Goal: Answer question/provide support

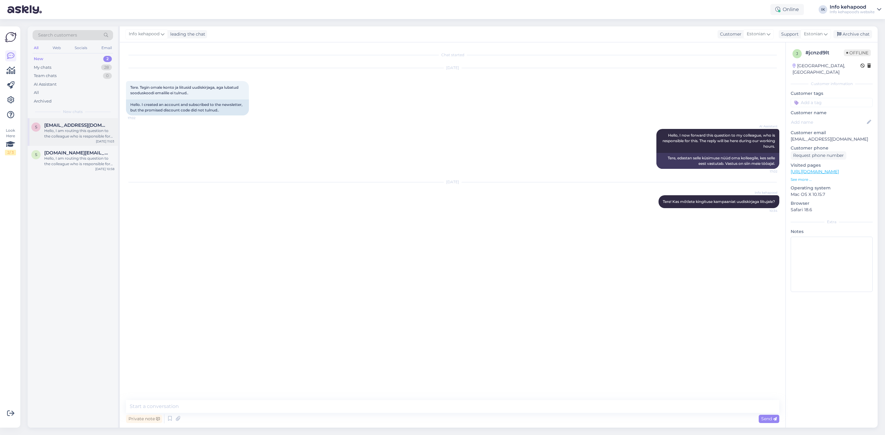
click at [64, 132] on div "Hello, I am routing this question to the colleague who is responsible for this …" at bounding box center [79, 133] width 70 height 11
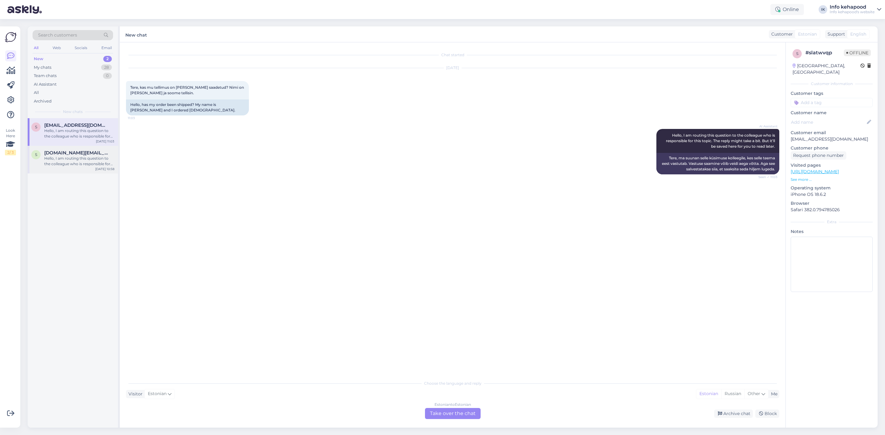
click at [51, 159] on div "Hello, I am routing this question to the colleague who is responsible for this …" at bounding box center [79, 161] width 70 height 11
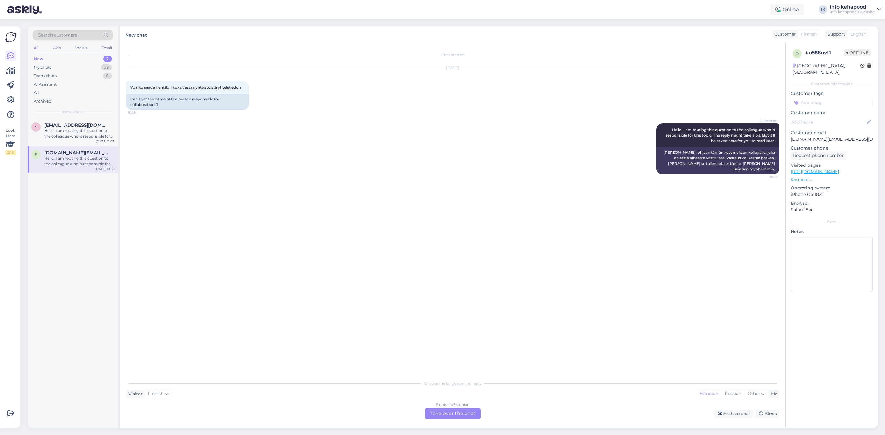
click at [460, 418] on div "Finnish to Estonian Take over the chat" at bounding box center [453, 413] width 56 height 11
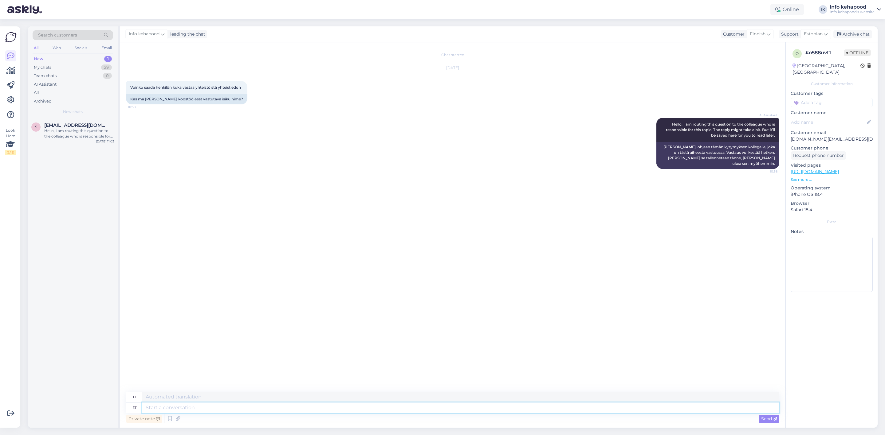
click at [372, 404] on textarea at bounding box center [460, 408] width 637 height 10
type textarea "Tere!"
type textarea "Hei!"
type textarea "Tere! [GEOGRAPHIC_DATA]"
type textarea "Hei! Ole hyvä"
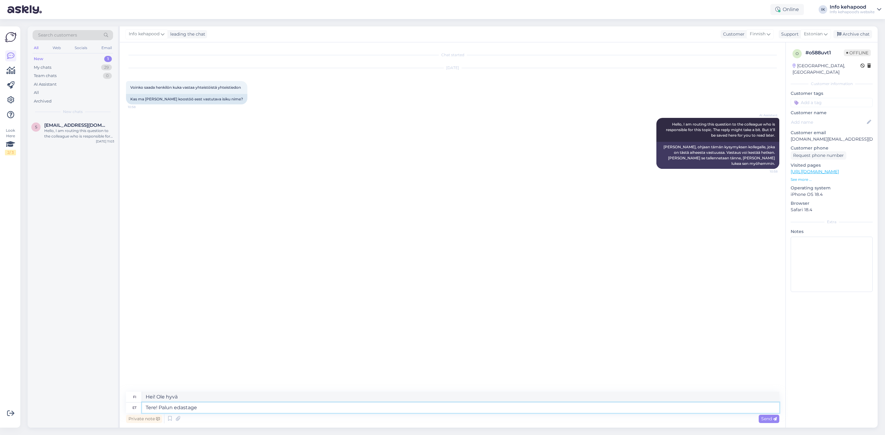
type textarea "Tere! Palun edastage"
type textarea "Hei! Lähetäthän eteenpäin"
type textarea "Tere! Palun edastage email info@"
type textarea "Hei! [PERSON_NAME] sähköpostiosoite."
type textarea "Tere! Palun edastage email [EMAIL_ADDRESS]tabea"
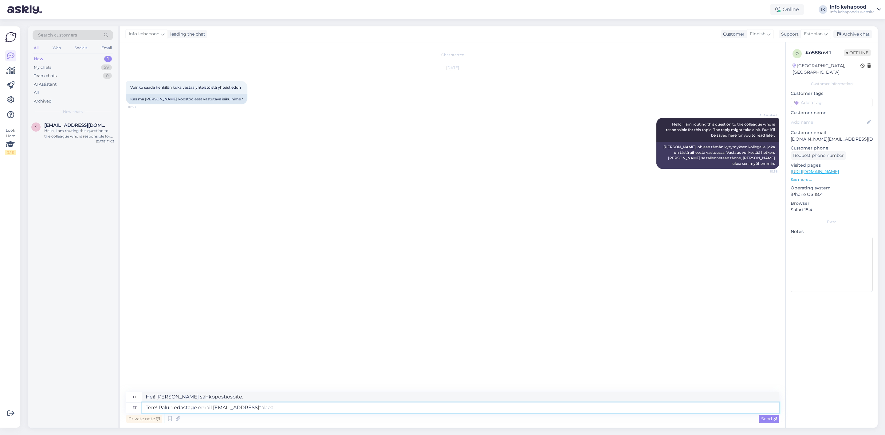
type textarea "Hei! Lähetä sähköpostia osoitteeseen [EMAIL_ADDRESS]tabe"
type textarea "Tere! Palun edastage email [EMAIL_ADDRESS][DOMAIN_NAME]"
type textarea "Hei! Lähetä sähköpostia osoitteeseen [EMAIL_ADDRESS][DOMAIN_NAME]"
click at [210, 406] on textarea "Tere! Palun edastage email [EMAIL_ADDRESS][DOMAIN_NAME]" at bounding box center [460, 408] width 637 height 10
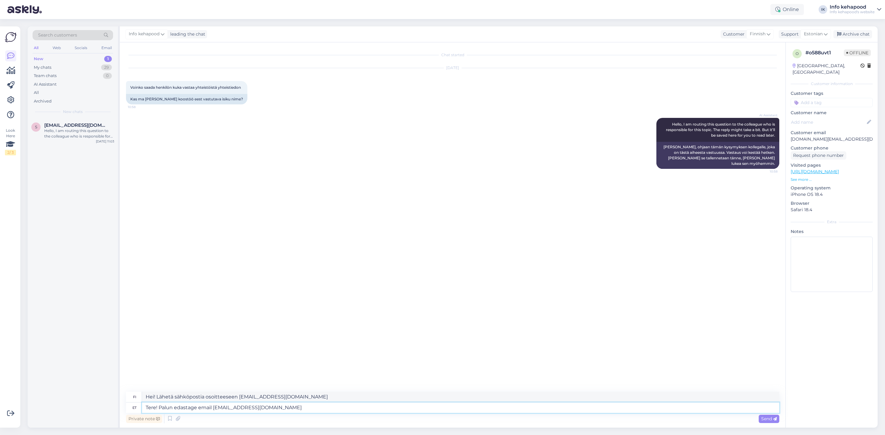
click at [213, 409] on textarea "Tere! Palun edastage email [EMAIL_ADDRESS][DOMAIN_NAME]" at bounding box center [460, 408] width 637 height 10
type textarea "Tere! Palun edastage [EMAIL_ADDRESS][DOMAIN_NAME]"
type textarea "Hei! Lähetäthän viestin osoitteeseen [EMAIL_ADDRESS][DOMAIN_NAME]"
type textarea "Tere! Palun edastage [EMAIL_ADDRESS][DOMAIN_NAME]"
type textarea "Hei! Lähetäthän viestin osoitteeseen [EMAIL_ADDRESS][DOMAIN_NAME]"
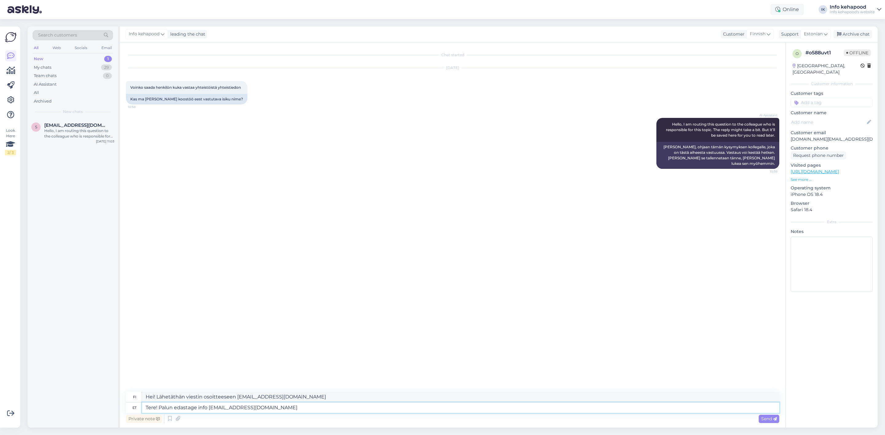
type textarea "Tere! Palun edastage info [EMAIL_ADDRESS][DOMAIN_NAME]"
type textarea "Hei! Lähetä tiedot [EMAIL_ADDRESS][DOMAIN_NAME]"
type textarea "Tere! Palun edastage info koostöö [EMAIL_ADDRESS][DOMAIN_NAME]"
type textarea "Hei! Lähetäthän tietoa yhteistyöstä [EMAIL_ADDRESS][DOMAIN_NAME]"
click at [363, 407] on textarea "Tere! Palun edastage info koostöö kohta [EMAIL_ADDRESS][DOMAIN_NAME]" at bounding box center [460, 408] width 637 height 10
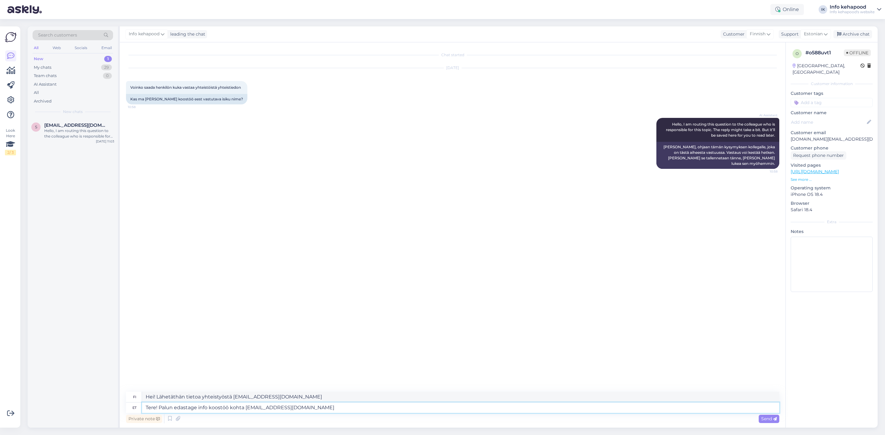
drag, startPoint x: 196, startPoint y: 409, endPoint x: 176, endPoint y: 407, distance: 19.7
click at [176, 407] on textarea "Tere! Palun edastage info koostöö kohta [EMAIL_ADDRESS][DOMAIN_NAME]" at bounding box center [460, 408] width 637 height 10
click at [310, 409] on textarea "Tere! Palun saatke info koostöö kohta [EMAIL_ADDRESS][DOMAIN_NAME]" at bounding box center [460, 408] width 637 height 10
type textarea "Tere! Palun saatke info koostöö kohta [EMAIL_ADDRESS][DOMAIN_NAME], e"
type textarea "Hei! Lähetäthän tietoa yhteistyöstä [EMAIL_ADDRESS][DOMAIN_NAME],"
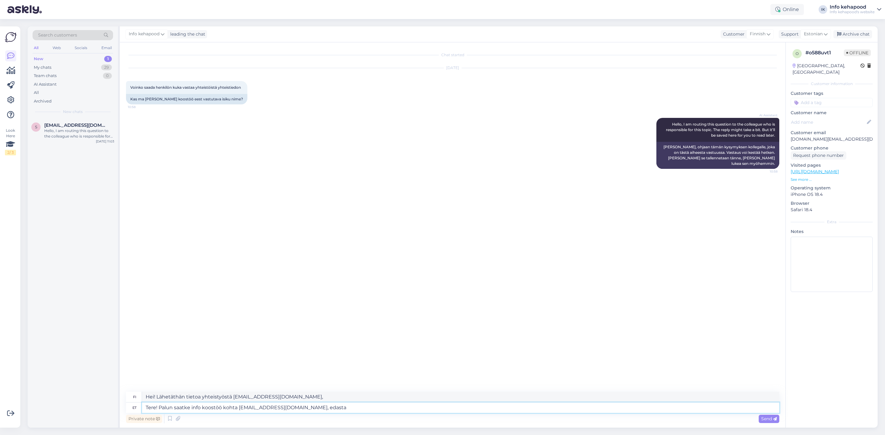
type textarea "Tere! Palun saatke info koostöö kohta [EMAIL_ADDRESS][DOMAIN_NAME], edastan"
type textarea "Hei! Lähetäthän tiedot yhteistyöstä [EMAIL_ADDRESS][DOMAIN_NAME], ja lähetäthän…"
type textarea "Tere! Palun saatke info koostöö kohta [EMAIL_ADDRESS][DOMAIN_NAME], edastan"
type textarea "Hei! Lähettäkää tietoa yhteistyöstä [EMAIL_ADDRESS][DOMAIN_NAME], niin välitän …"
type textarea "Tere! Palun saatke info koostöö kohta [EMAIL_ADDRESS][DOMAIN_NAME], edastan [PE…"
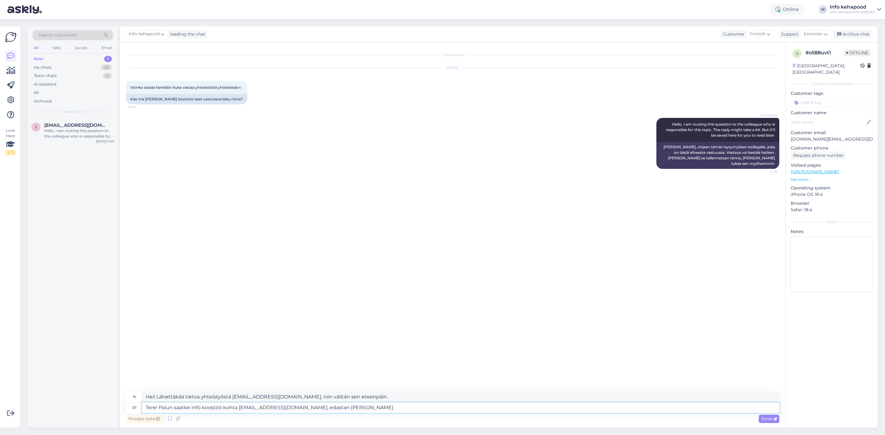
type textarea "Hei! Lähettäkää tietoa yhteistyöstä [EMAIL_ADDRESS][DOMAIN_NAME], välitän viest…"
type textarea "Tere! Palun saatke info koostöö kohta [EMAIL_ADDRESS][DOMAIN_NAME], edastan s"
type textarea "Hei! Lähettäkää tietoa yhteistyöstä [EMAIL_ADDRESS][DOMAIN_NAME], niin välitän …"
type textarea "Tere! Palun saatke info koostöö kohta [EMAIL_ADDRESS][DOMAIN_NAME], edastan sel…"
type textarea "Hei! Lähettäkää tietoa yhteistyöstä [EMAIL_ADDRESS][DOMAIN_NAME], välitän tämän…"
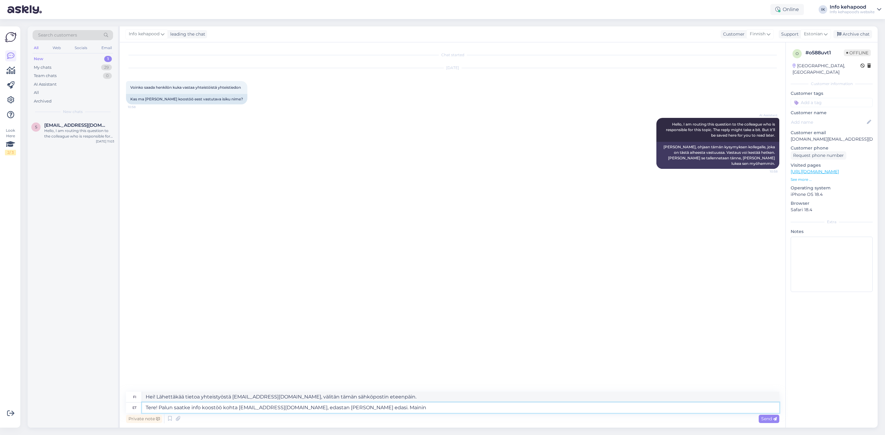
type textarea "Tere! Palun saatke info koostöö kohta [EMAIL_ADDRESS][DOMAIN_NAME], edastan [PE…"
type textarea "Hei! Lähettäkää tietoa yhteistyöstä [EMAIL_ADDRESS][DOMAIN_NAME], välitän tämän…"
type textarea "Tere! Palun saatke info koostöö kohta [EMAIL_ADDRESS][DOMAIN_NAME], edastan [PE…"
type textarea "Hei! Lähettäkää tietoa yhteistyöstä [EMAIL_ADDRESS][DOMAIN_NAME], välitän tämän…"
type textarea "Tere! Palun saatke info koostöö kohta [EMAIL_ADDRESS][DOMAIN_NAME], edastan [PE…"
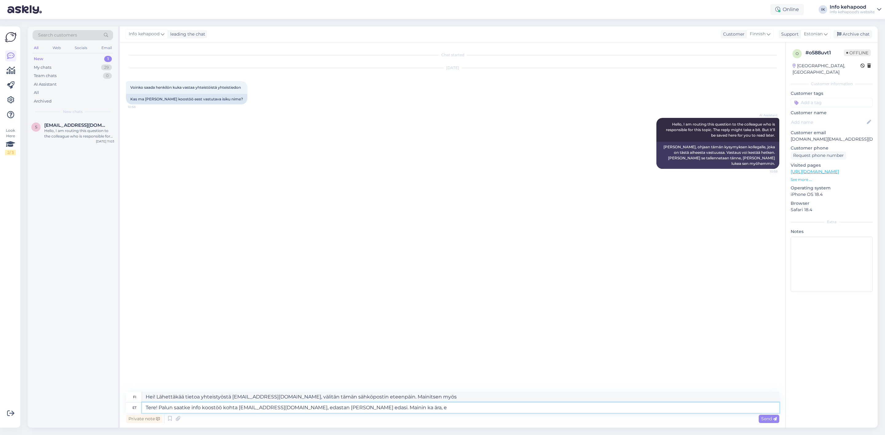
type textarea "Hei! Lähettäkää tietoa yhteistyöstä [EMAIL_ADDRESS][DOMAIN_NAME], välitän tämän…"
type textarea "Tere! Palun saatke info koostöö kohta [EMAIL_ADDRESS][DOMAIN_NAME], edastan [PE…"
type textarea "Hei! Lähettäkää tietoa yhteistyöstä [EMAIL_ADDRESS][DOMAIN_NAME], välitän tämän…"
type textarea "Tere! Palun saatke info koostöö kohta [EMAIL_ADDRESS][DOMAIN_NAME], edastan [PE…"
type textarea "Hei! Lähettäkää tietoa yhteistyöstä [EMAIL_ADDRESS][DOMAIN_NAME], välitän tämän…"
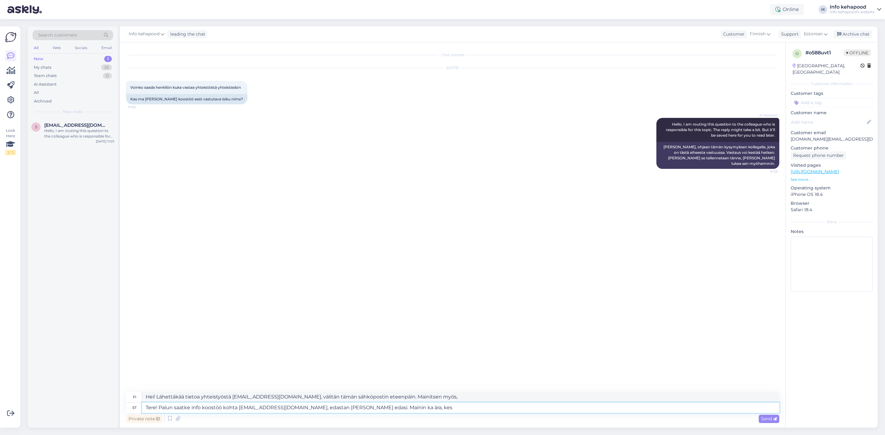
type textarea "Tere! Palun saatke info koostöö kohta [EMAIL_ADDRESS][DOMAIN_NAME], edastan [PE…"
type textarea "Hei! Lähettäkää tietoa yhteistyöstä [EMAIL_ADDRESS][DOMAIN_NAME], välitän tämän…"
type textarea "Tere! Palun saatke info koostöö kohta [EMAIL_ADDRESS][DOMAIN_NAME], edastan [PE…"
type textarea "Hei! Lähettäkää tietoa yhteistyöstä [EMAIL_ADDRESS][DOMAIN_NAME], välitän tämän…"
type textarea "Tere! Palun saatke info koostöö kohta [EMAIL_ADDRESS][DOMAIN_NAME], edastan [PE…"
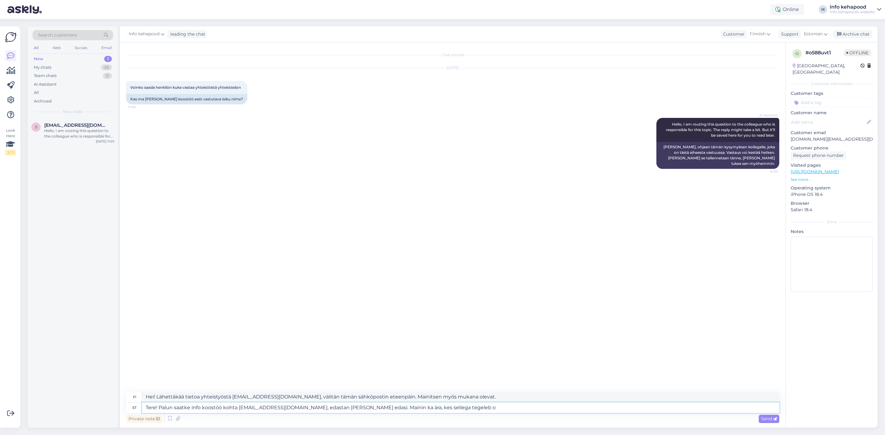
type textarea "Hei! Lähettäkää tietoa yhteistyöstä [EMAIL_ADDRESS][DOMAIN_NAME], välitän tämän…"
type textarea "Tere! Palun saatke info koostöö kohta [EMAIL_ADDRESS][DOMAIN_NAME], edastan [PE…"
type textarea "Hei! Lähettäkää tietoa yhteistyöstä [EMAIL_ADDRESS][DOMAIN_NAME], välitän tämän…"
type textarea "Tere! Palun saatke info koostöö kohta [EMAIL_ADDRESS][DOMAIN_NAME], edastan [PE…"
type textarea "Hei! Lähettäkää tietoa yhteistyöstä [EMAIL_ADDRESS][DOMAIN_NAME], välitän tämän…"
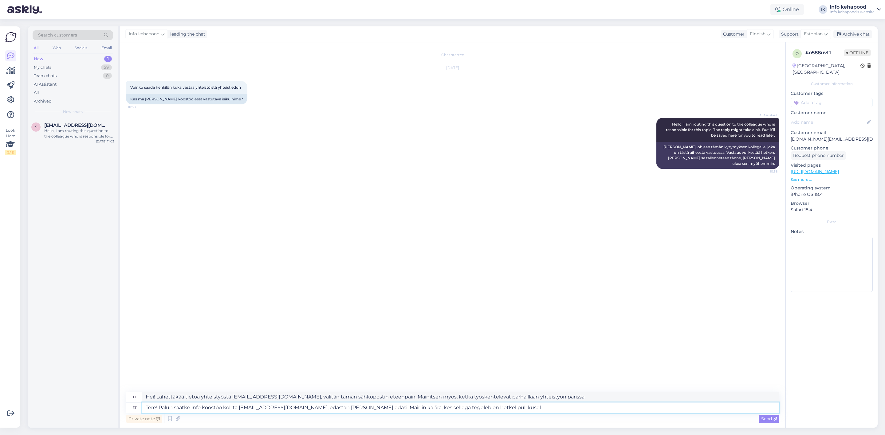
type textarea "Tere! Palun saatke info koostöö kohta [EMAIL_ADDRESS][DOMAIN_NAME], edastan [PE…"
type textarea "Hei! Lähettäkää tietoa yhteistyöstä [EMAIL_ADDRESS][DOMAIN_NAME], välitän tämän…"
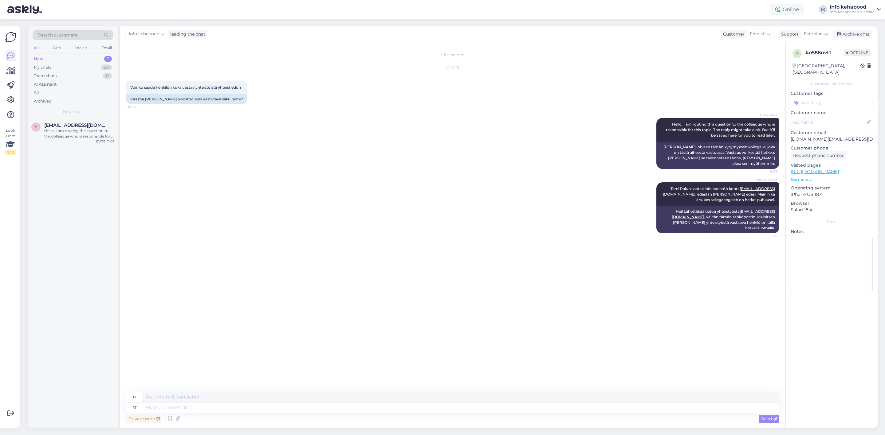
click at [96, 55] on div "New 1" at bounding box center [73, 59] width 80 height 9
click at [63, 138] on div "Hello, I am routing this question to the colleague who is responsible for this …" at bounding box center [79, 133] width 70 height 11
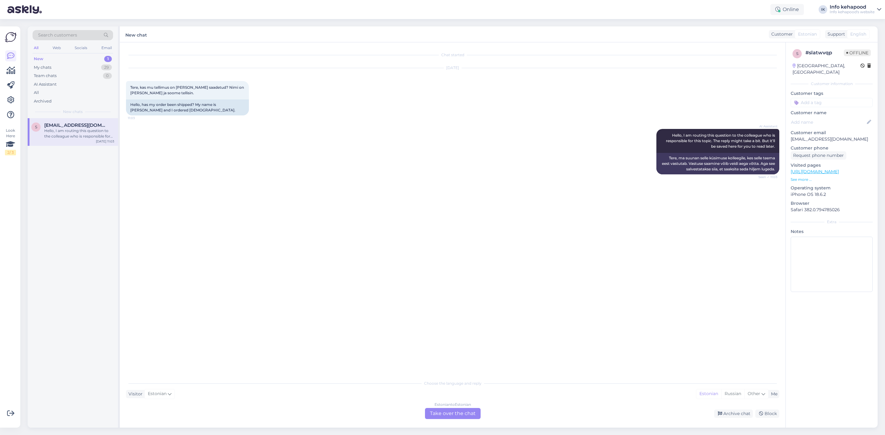
click at [450, 413] on div "Estonian to Estonian Take over the chat" at bounding box center [453, 413] width 56 height 11
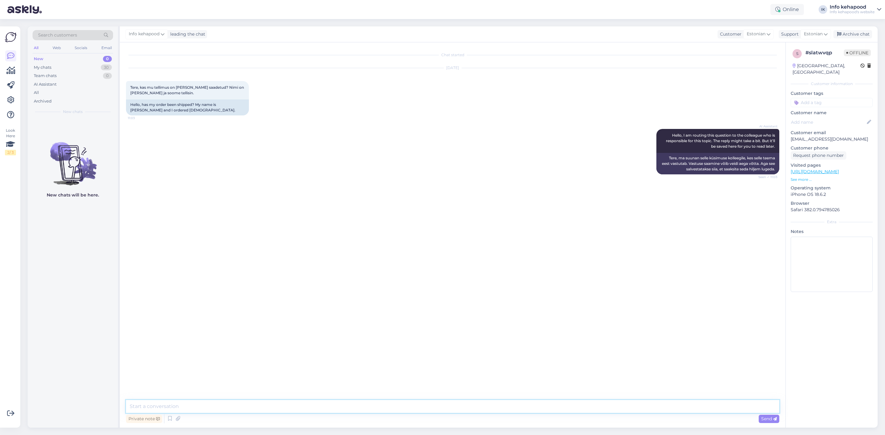
click at [265, 412] on textarea at bounding box center [452, 406] width 653 height 13
paste textarea "Collistar Anti-Age Cleansing Milk 250ml"
click at [153, 409] on textarea "[PERSON_NAME]! Collistar Anti-Age Cleansing Milk 250ml" at bounding box center [452, 406] width 653 height 13
click at [193, 408] on textarea "[PERSON_NAME]! Teie tellimusest Collistar Anti-Age Cleansing Milk 250ml" at bounding box center [452, 406] width 653 height 13
paste textarea "60348914"
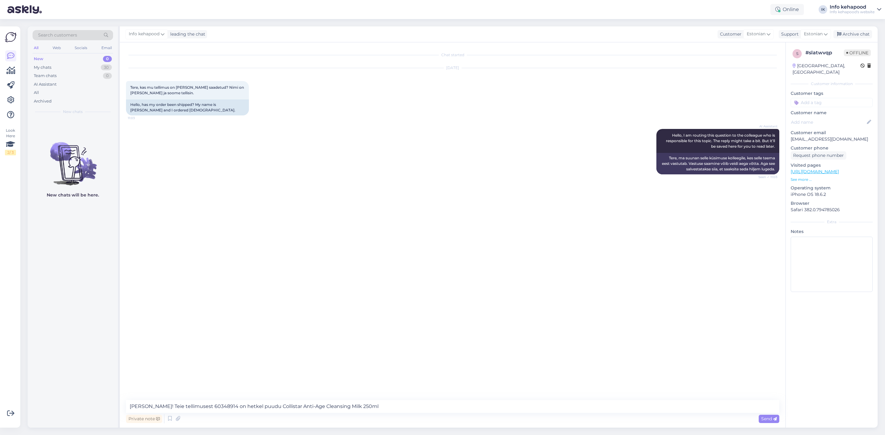
drag, startPoint x: 364, startPoint y: 399, endPoint x: 371, endPoint y: 411, distance: 13.6
click at [364, 399] on div "Chat started [DATE] Tere, kas mu tellimus on [PERSON_NAME] saadetud? Nimi on [P…" at bounding box center [452, 235] width 665 height 386
click at [366, 407] on textarea "[PERSON_NAME]! Teie tellimusest 60348914 on hetkel puudu Collistar Anti-Age Cle…" at bounding box center [452, 406] width 653 height 13
click at [498, 256] on div "Chat started [DATE] Tere, kas mu tellimus on [PERSON_NAME] saadetud? Nimi on [P…" at bounding box center [455, 222] width 659 height 346
click at [488, 407] on textarea "[PERSON_NAME]! Teie tellimusest 60348914 on hetkel puudu Collistar Anti-Age Cle…" at bounding box center [452, 406] width 653 height 13
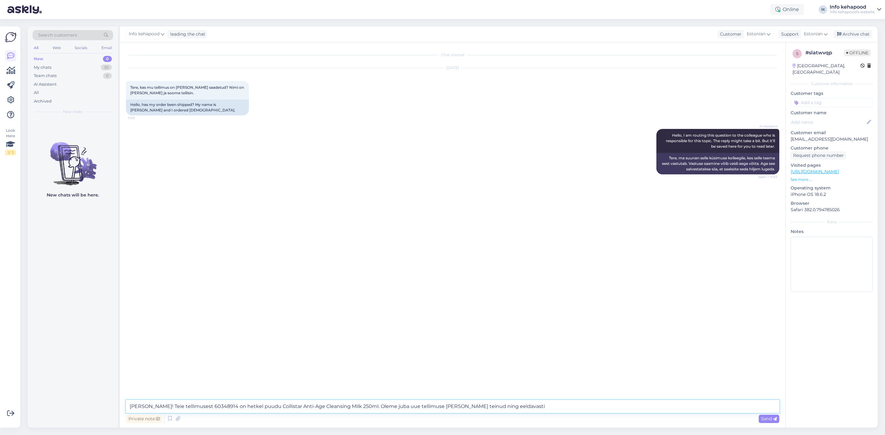
click at [222, 408] on textarea "[PERSON_NAME]! Teie tellimusest 60348914 on hetkel puudu Collistar Anti-Age Cle…" at bounding box center [452, 406] width 653 height 13
click at [225, 408] on textarea "[PERSON_NAME]! Teie tellimusest 60348914 on hetkel puudu Collistar Anti-Age Cle…" at bounding box center [452, 406] width 653 height 13
click at [723, 328] on div "Chat started [DATE] Tere, kas mu tellimus on [PERSON_NAME] saadetud? Nimi on [P…" at bounding box center [455, 222] width 659 height 346
click at [515, 404] on textarea "[PERSON_NAME]! Teie tellimusest 60348914 on laost hetkel puudu Collistar Anti-A…" at bounding box center [452, 406] width 653 height 13
type textarea "[PERSON_NAME]! Teie tellimusest 60348914 on laost hetkel puudu Collistar Anti-A…"
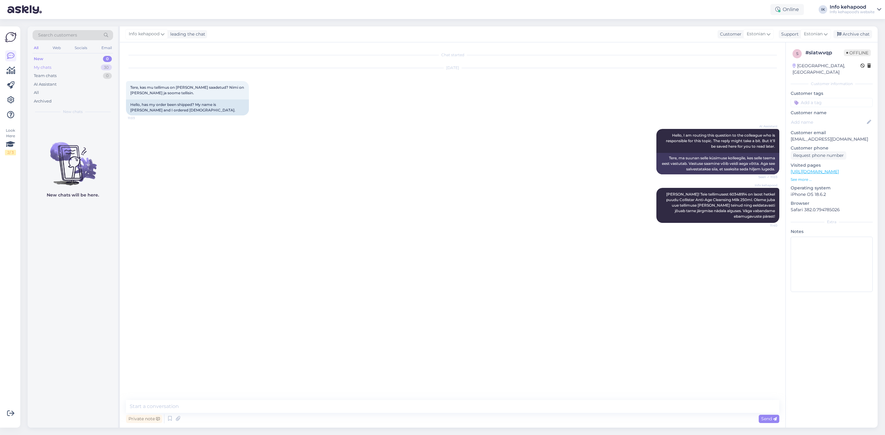
click at [87, 66] on div "My chats 30" at bounding box center [73, 67] width 80 height 9
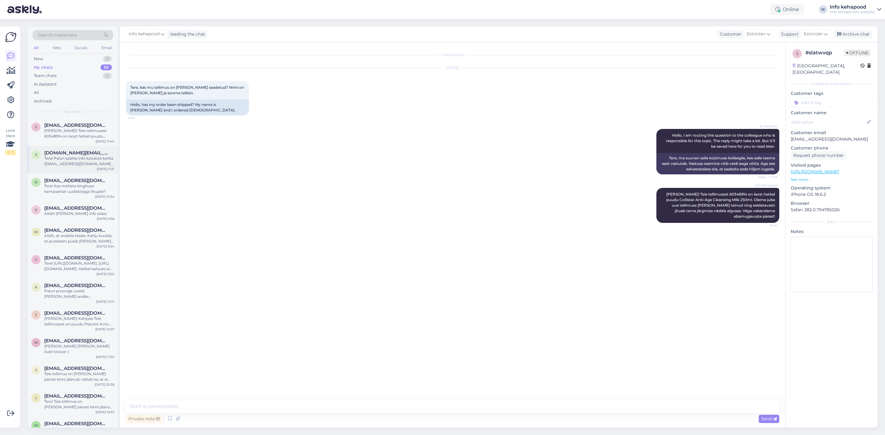
click at [83, 163] on div "Tere! Palun saatke info koostöö kohta [EMAIL_ADDRESS][DOMAIN_NAME], edastan [PE…" at bounding box center [79, 161] width 70 height 11
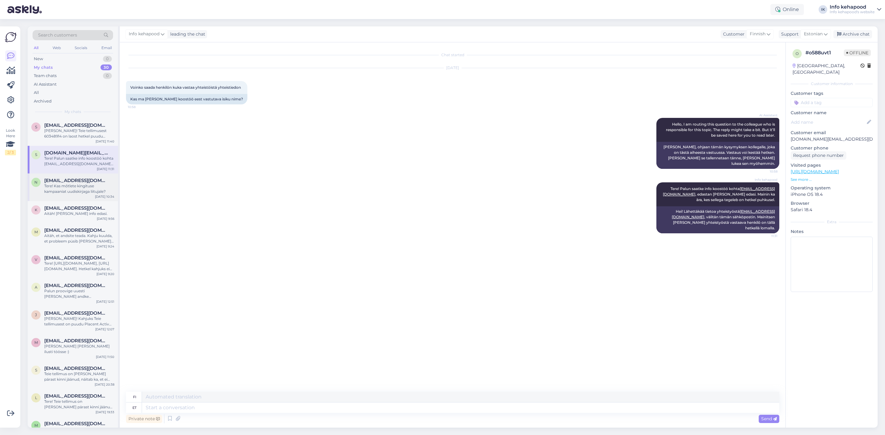
click at [77, 186] on div "Tere! Kas mõtlete kingituse kampaaniat uudiskirjaga liitujale?" at bounding box center [79, 188] width 70 height 11
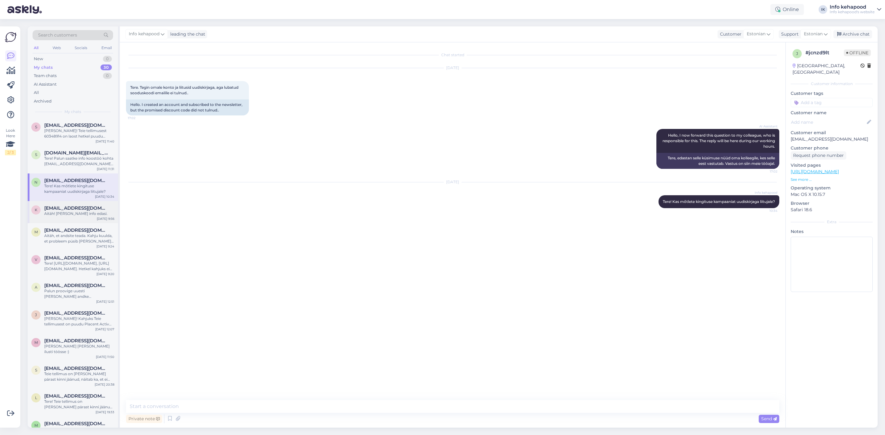
click at [76, 212] on div "Aitäh! [PERSON_NAME] info edasi." at bounding box center [79, 214] width 70 height 6
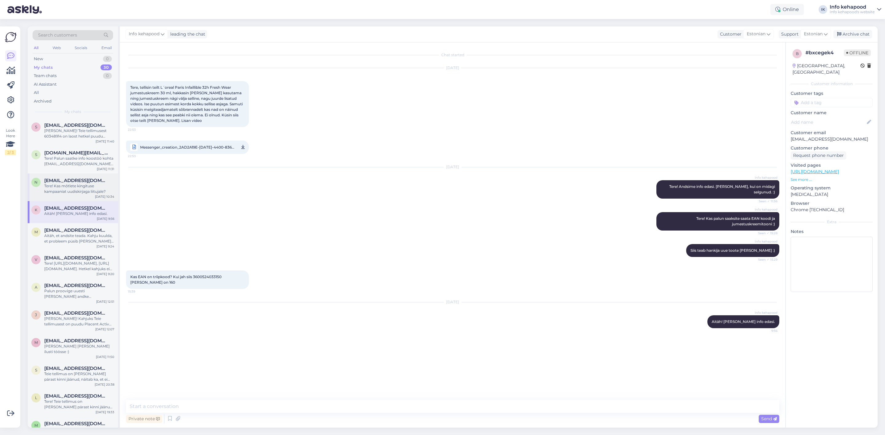
click at [73, 189] on div "Tere! Kas mõtlete kingituse kampaaniat uudiskirjaga liitujale?" at bounding box center [79, 188] width 70 height 11
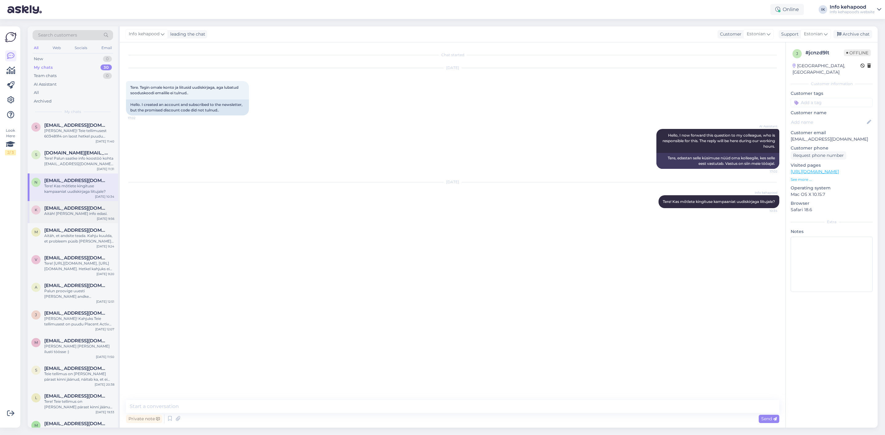
click at [63, 207] on span "[EMAIL_ADDRESS][DOMAIN_NAME]" at bounding box center [76, 209] width 64 height 6
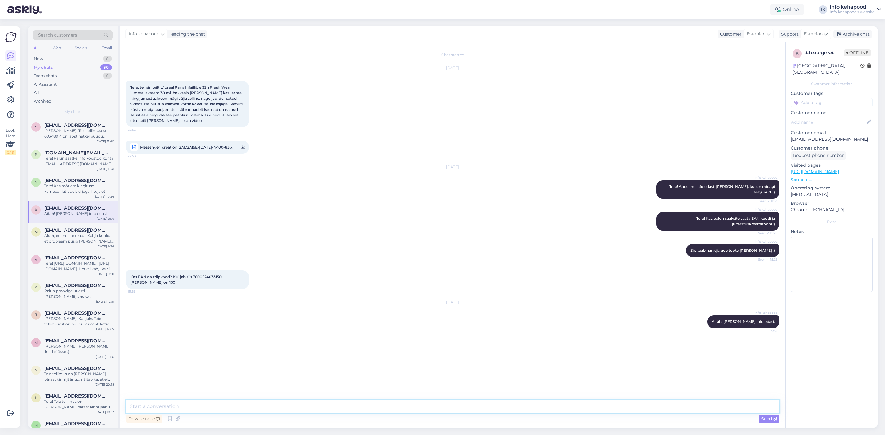
click at [230, 404] on textarea at bounding box center [452, 406] width 653 height 13
type textarea "Tere! Saame asendada selle toote sama tooniga :) Sobib Teile?"
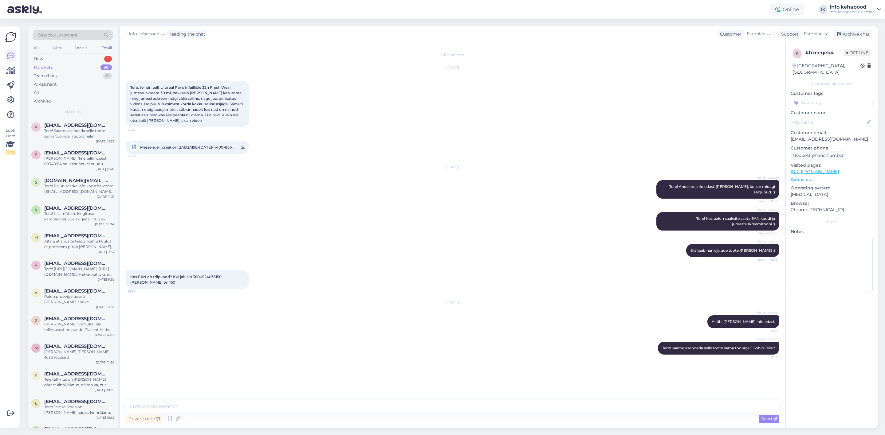
click at [299, 233] on div "Info kehapood Tere! Kas palun saaksite saata EAN koodi ja jumestuskreemitooni :…" at bounding box center [452, 222] width 653 height 32
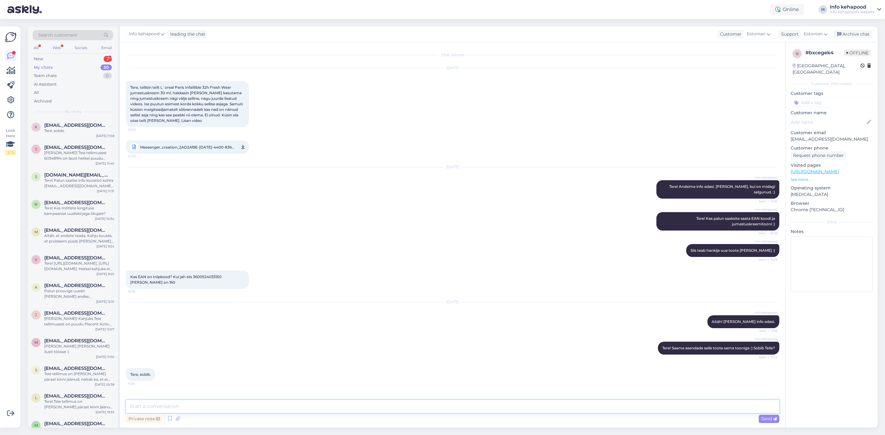
click at [438, 406] on textarea at bounding box center [452, 406] width 653 height 13
click at [353, 405] on textarea "[PERSON_NAME] soovite toote tagastada? Võimalik Kadaka 3/3 kaupluses või pakiau…" at bounding box center [452, 406] width 653 height 13
type textarea "[PERSON_NAME] soovite toote tagastada? Võimalik Kadaka 3/3 kaupluses või pakiau…"
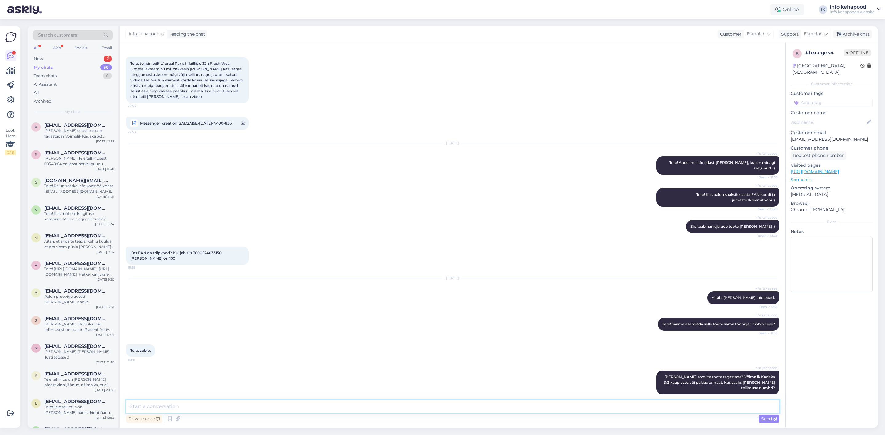
scroll to position [36, 0]
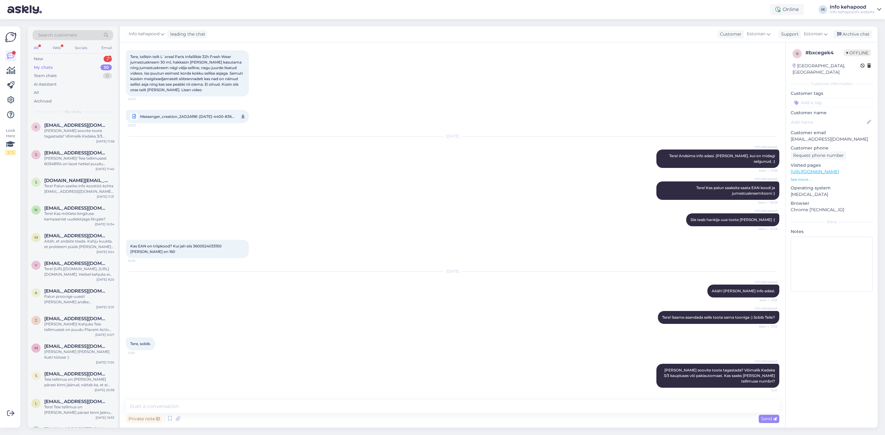
click at [70, 69] on div "My chats 30" at bounding box center [73, 67] width 80 height 9
click at [79, 72] on div "Team chats 0" at bounding box center [73, 76] width 80 height 9
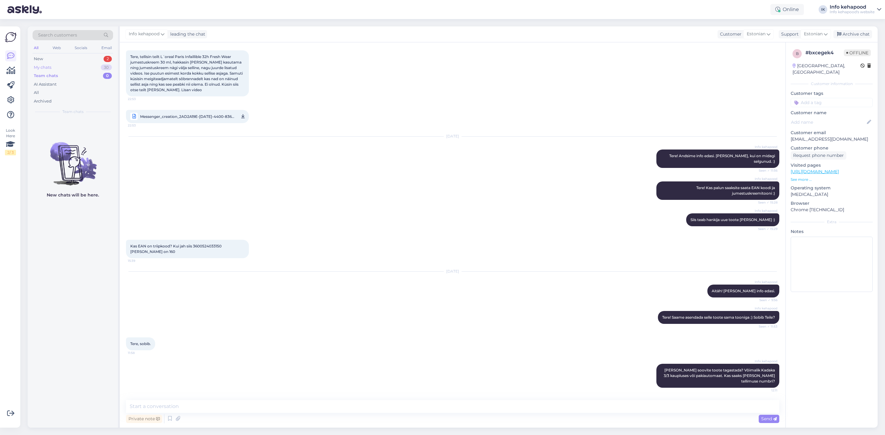
click at [78, 65] on div "My chats 30" at bounding box center [73, 67] width 80 height 9
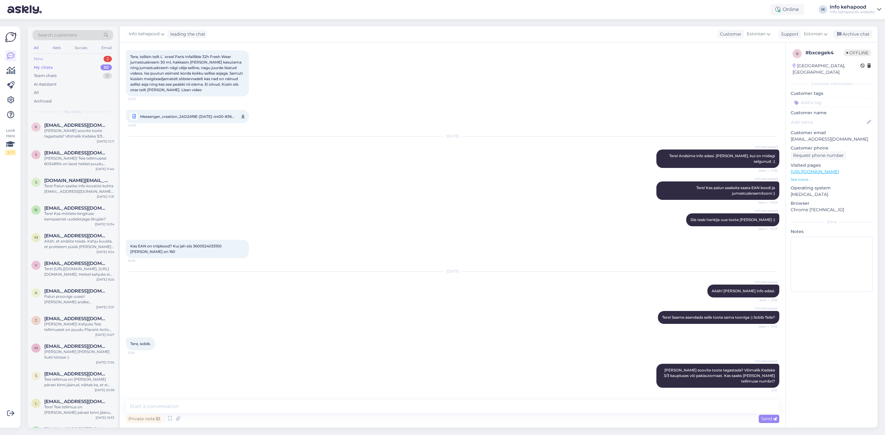
click at [77, 56] on div "New 2" at bounding box center [73, 59] width 80 height 9
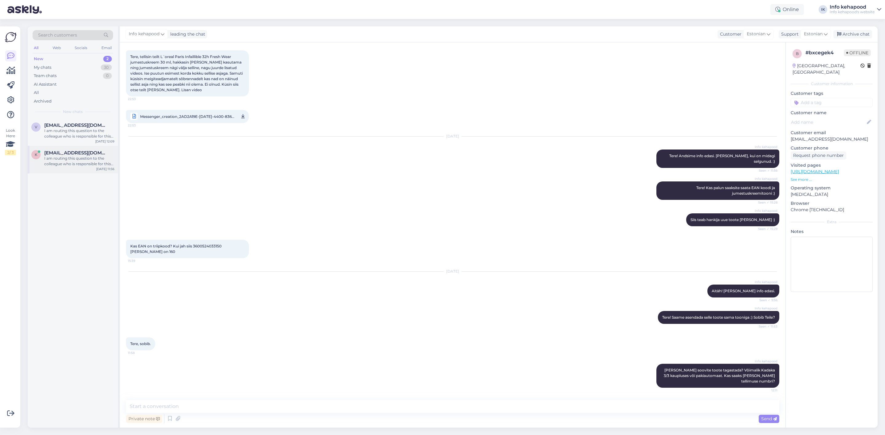
click at [76, 171] on div "k [EMAIL_ADDRESS][DOMAIN_NAME] I am routing this question to the colleague who …" at bounding box center [73, 160] width 90 height 28
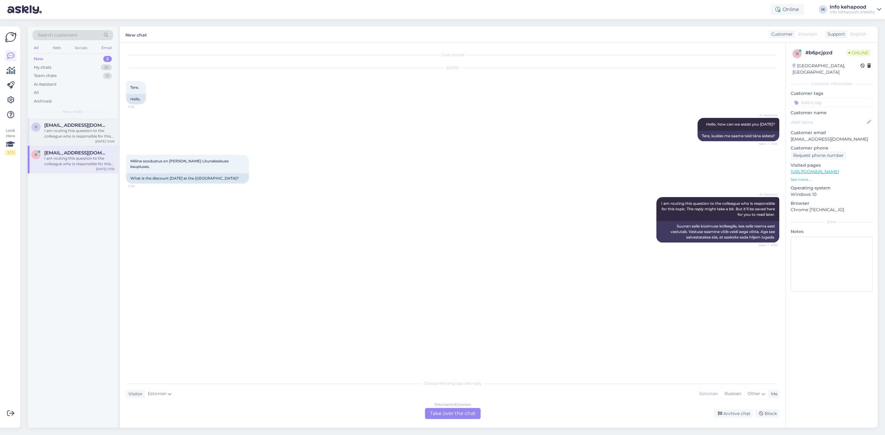
click at [63, 135] on div "I am routing this question to the colleague who is responsible for this topic. …" at bounding box center [79, 133] width 70 height 11
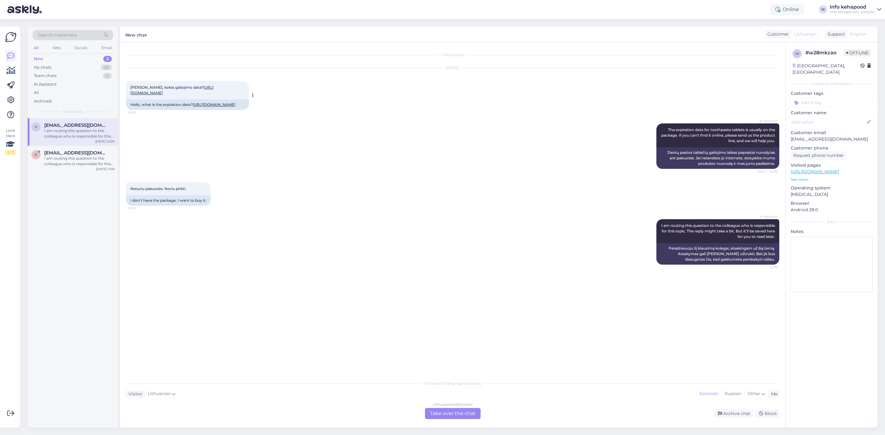
click at [164, 95] on link "[URL][DOMAIN_NAME]" at bounding box center [171, 90] width 83 height 10
click at [75, 158] on div "I am routing this question to the colleague who is responsible for this topic. …" at bounding box center [79, 161] width 70 height 11
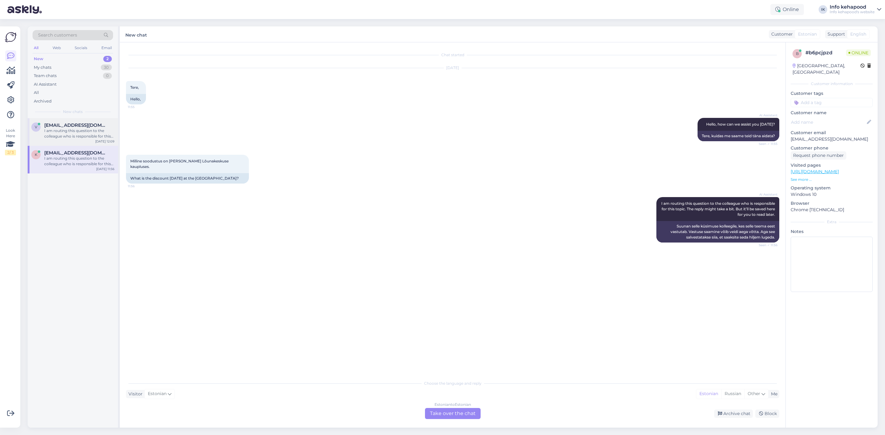
click at [84, 128] on div "I am routing this question to the colleague who is responsible for this topic. …" at bounding box center [79, 133] width 70 height 11
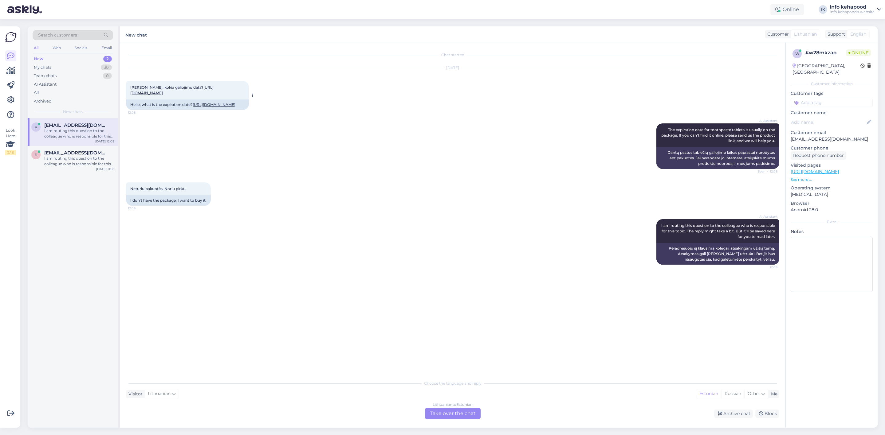
click at [193, 107] on link "[URL][DOMAIN_NAME]" at bounding box center [214, 104] width 43 height 5
click at [454, 416] on div "Lithuanian to Estonian Take over the chat" at bounding box center [453, 413] width 56 height 11
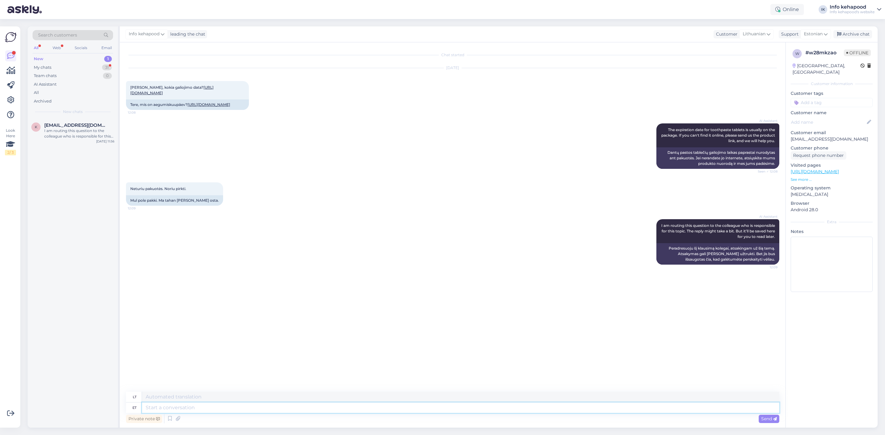
click at [431, 408] on textarea at bounding box center [460, 408] width 637 height 10
type textarea "Tere!"
type textarea "Sveiki"
type textarea "Tere!"
type textarea "Sveiki!"
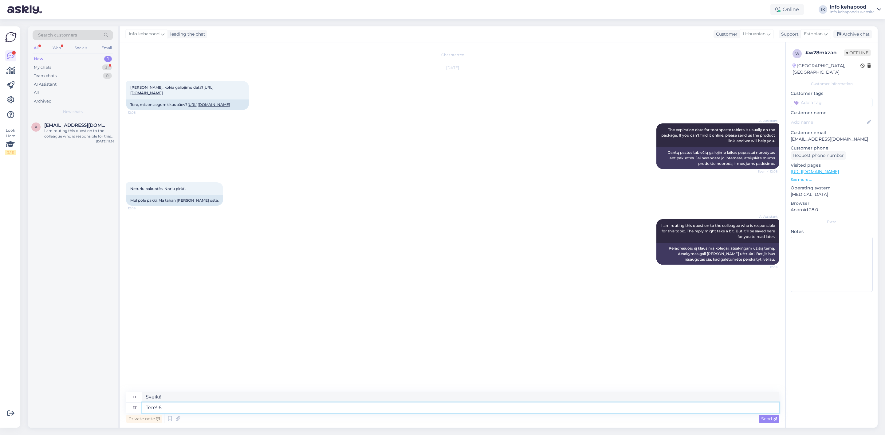
type textarea "Tere! 6 k"
type textarea "Sveiki! 6"
type textarea "Tere! 6 kuud"
type textarea "Sveiki! 6 mėnesiai"
type textarea "Tere!"
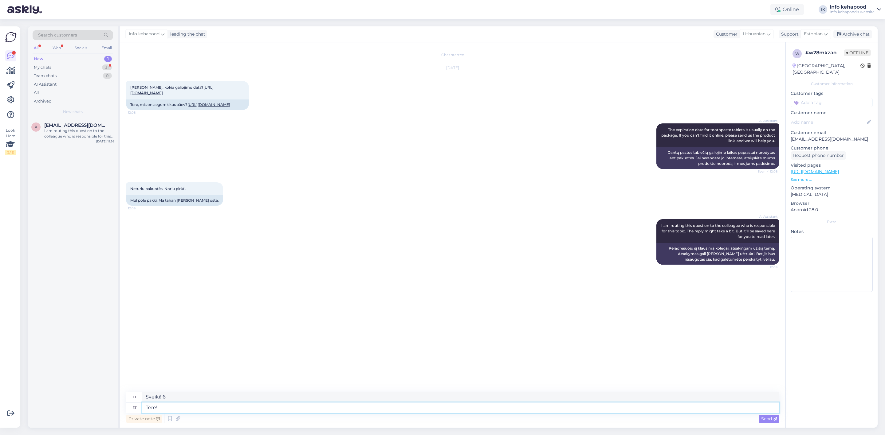
type textarea "Sveiki!"
type textarea "Tere!"
click at [91, 69] on div "My chats 31" at bounding box center [73, 67] width 80 height 9
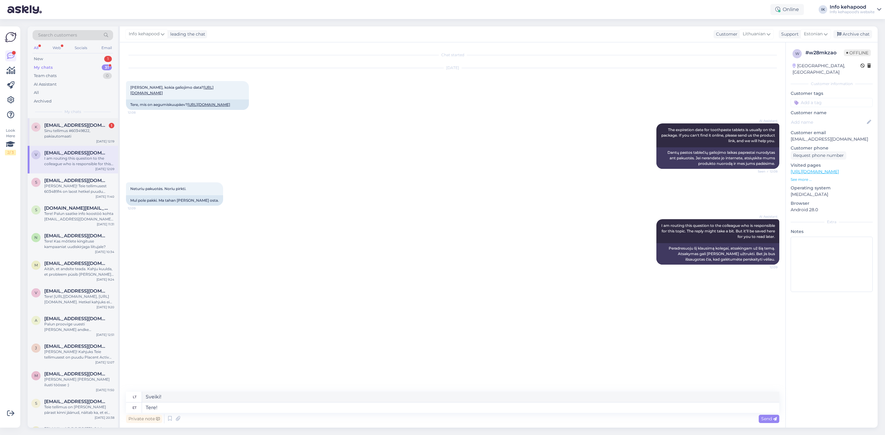
click at [73, 131] on div "Sinu tellimus #60349822, pakiautomaati" at bounding box center [79, 133] width 70 height 11
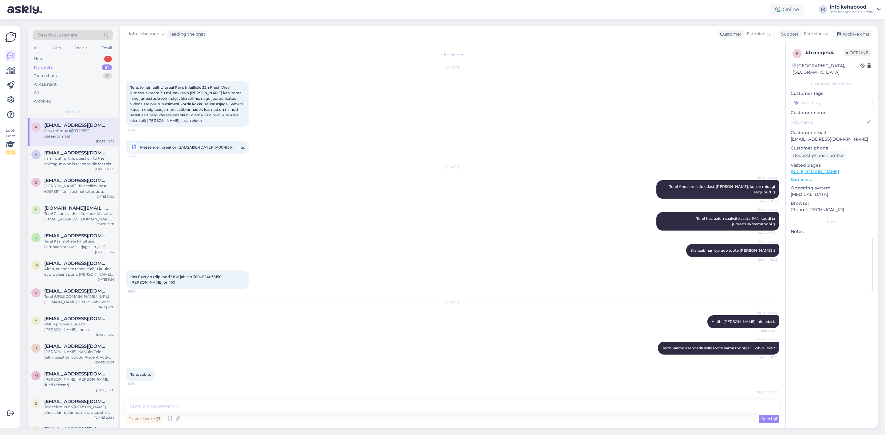
scroll to position [63, 0]
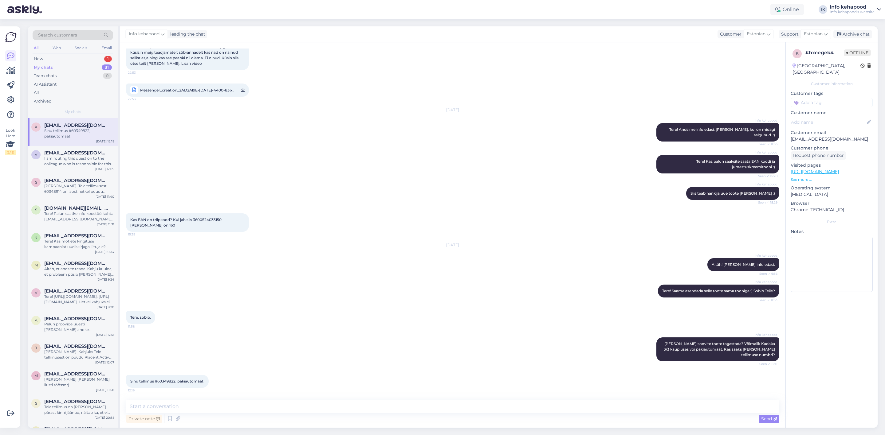
click at [371, 339] on div "Info kehapood [PERSON_NAME] soovite toote tagastada? Võimalik Kadaka 3/3 kauplu…" at bounding box center [452, 349] width 653 height 37
click at [65, 165] on div "I am routing this question to the colleague who is responsible for this topic. …" at bounding box center [79, 161] width 70 height 11
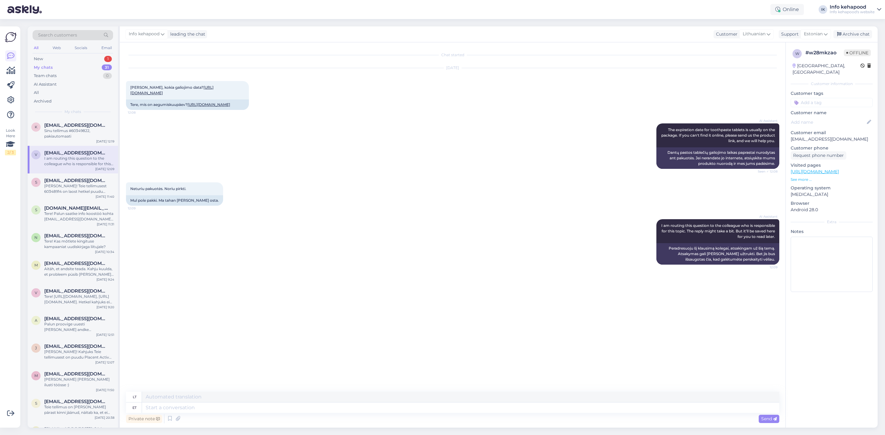
scroll to position [0, 0]
click at [199, 406] on textarea at bounding box center [460, 408] width 637 height 10
type textarea "Tere"
type textarea "Sveiki"
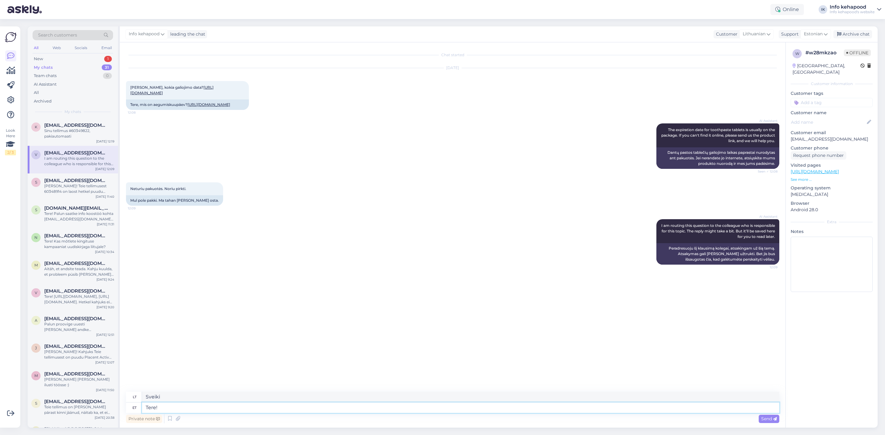
type textarea "Tere!"
type textarea "Sveiki!"
type textarea "Tere!"
click at [178, 421] on icon at bounding box center [178, 418] width 9 height 9
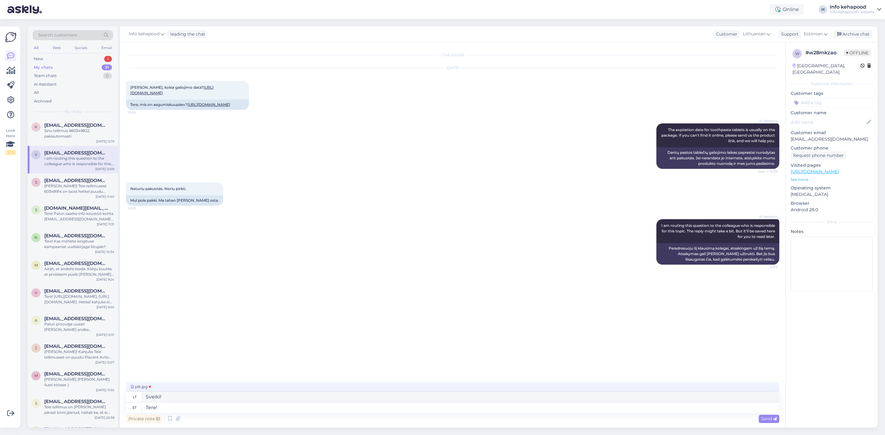
click at [138, 389] on span "pilt.jpg" at bounding box center [141, 387] width 23 height 6
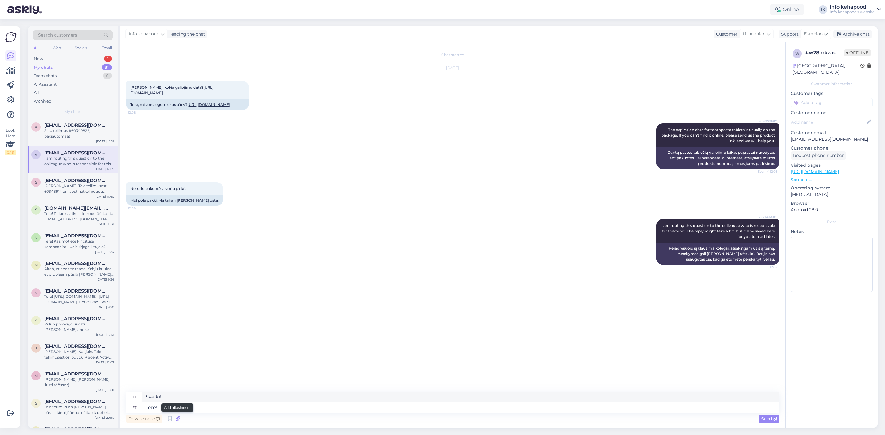
click at [177, 421] on icon at bounding box center [178, 418] width 9 height 9
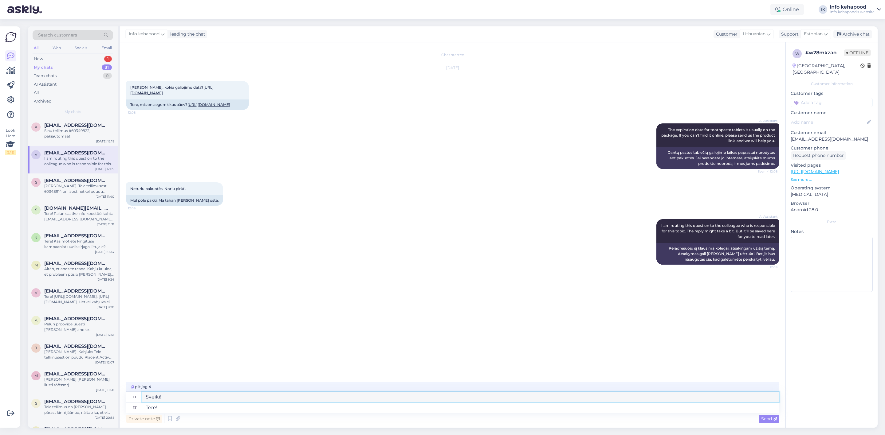
click at [175, 395] on textarea "Sveiki!" at bounding box center [460, 397] width 637 height 10
click at [178, 408] on textarea "Tere!" at bounding box center [460, 408] width 637 height 10
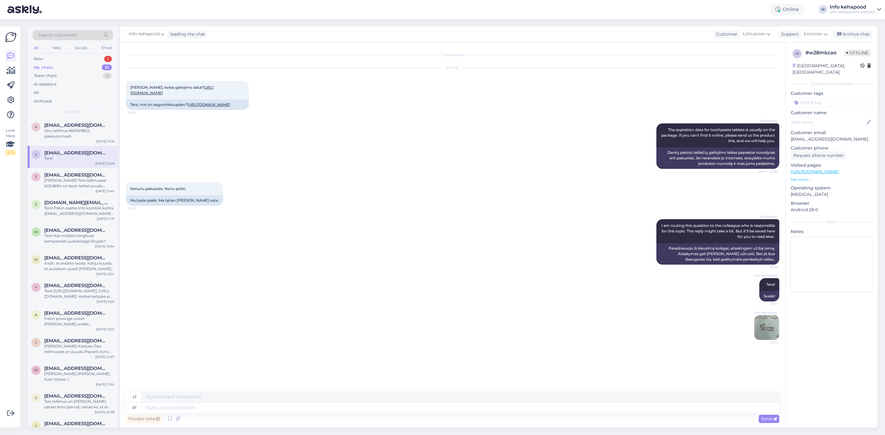
click at [763, 340] on img at bounding box center [766, 328] width 25 height 25
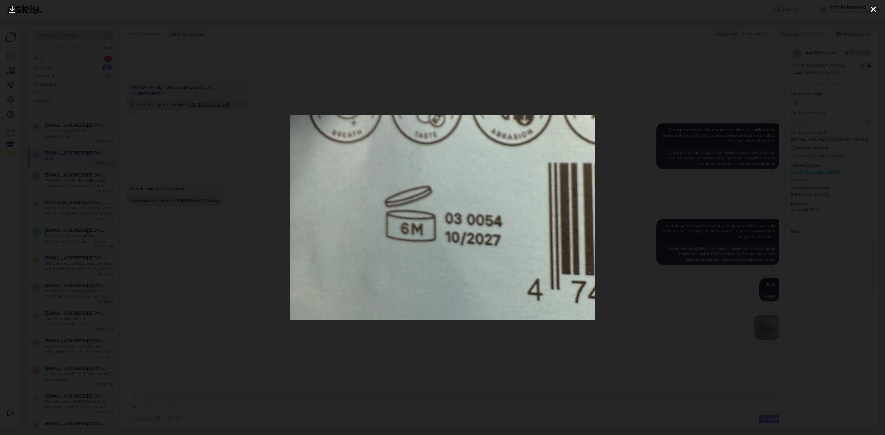
click at [649, 39] on div at bounding box center [442, 217] width 885 height 435
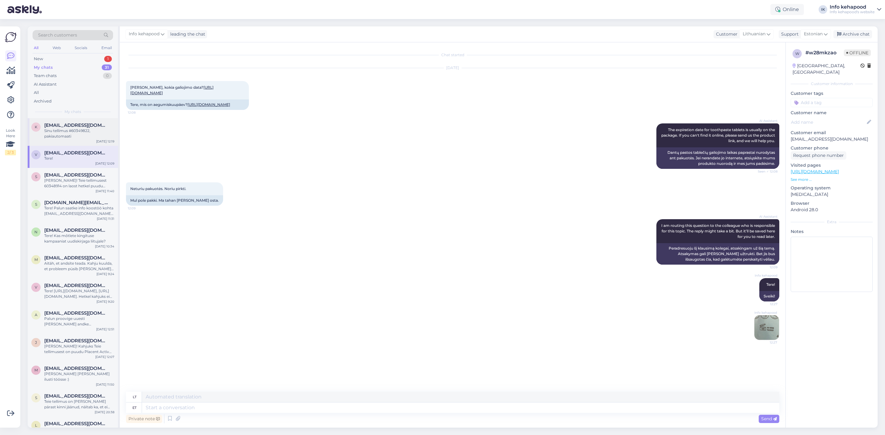
click at [69, 130] on div "Sinu tellimus #60349822, pakiautomaati" at bounding box center [79, 133] width 70 height 11
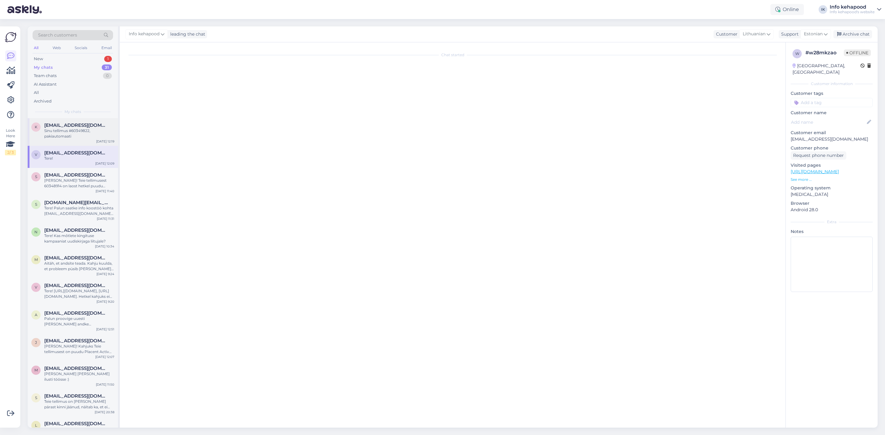
scroll to position [63, 0]
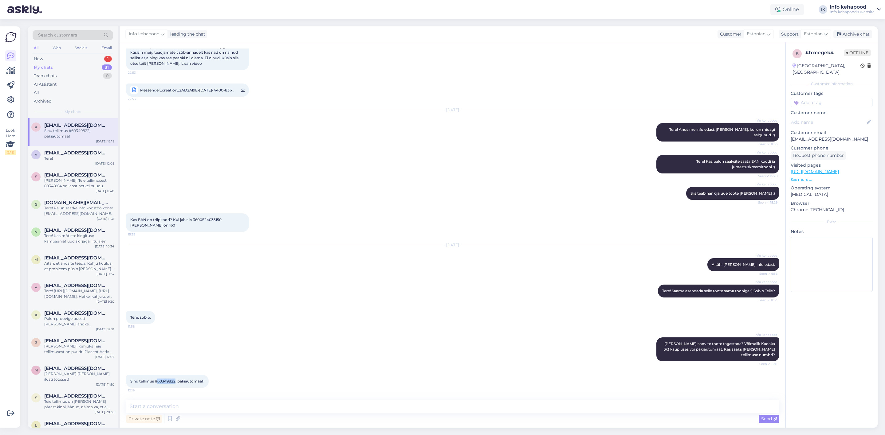
drag, startPoint x: 158, startPoint y: 380, endPoint x: 176, endPoint y: 380, distance: 18.4
click at [176, 380] on span "Sinu tellimus #60349822, pakiautomaati" at bounding box center [167, 381] width 74 height 5
copy span "60349822"
click at [53, 159] on div "Tere!" at bounding box center [79, 159] width 70 height 6
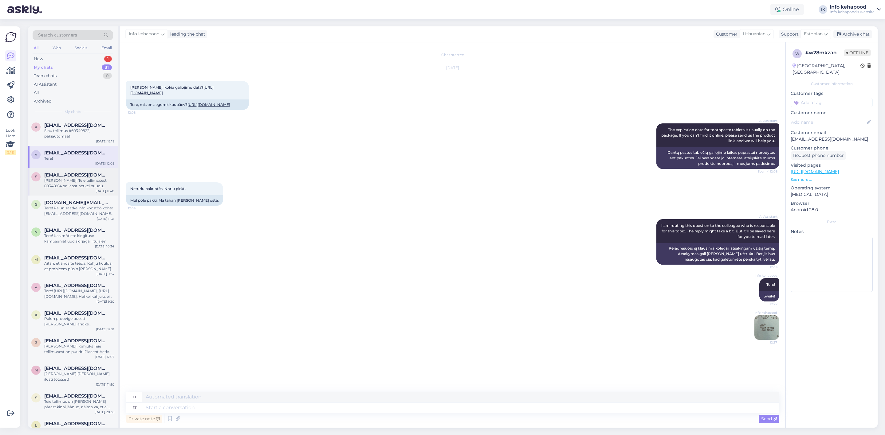
scroll to position [0, 0]
click at [61, 175] on span "[EMAIL_ADDRESS][DOMAIN_NAME]" at bounding box center [76, 175] width 64 height 6
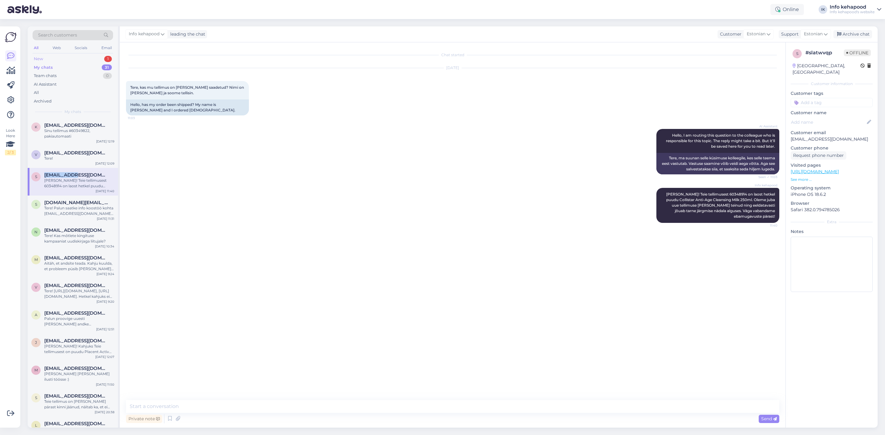
click at [94, 55] on div "New 1" at bounding box center [73, 59] width 80 height 9
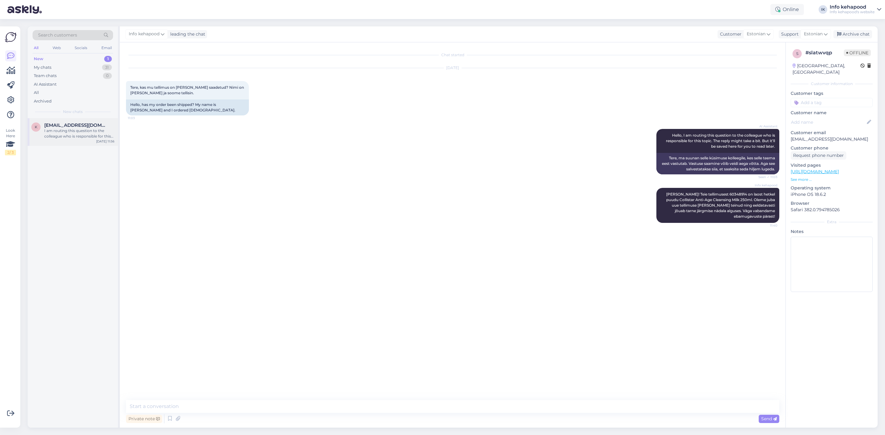
click at [72, 127] on span "[EMAIL_ADDRESS][DOMAIN_NAME]" at bounding box center [76, 126] width 64 height 6
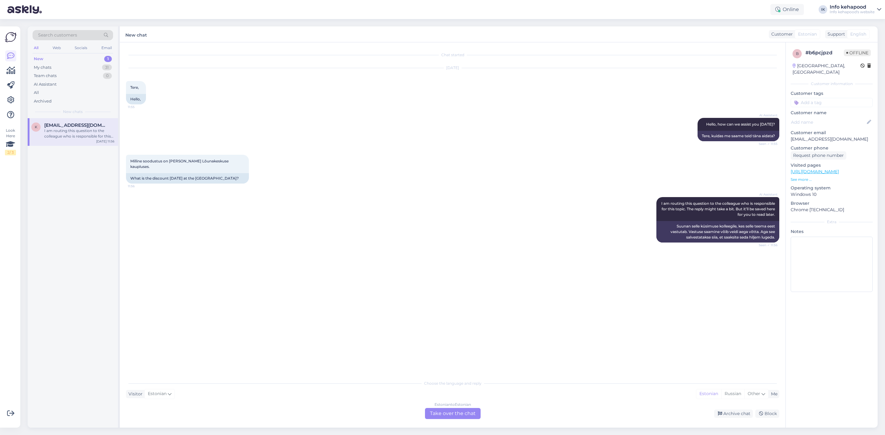
click at [436, 407] on div "Estonian to Estonian" at bounding box center [452, 405] width 37 height 6
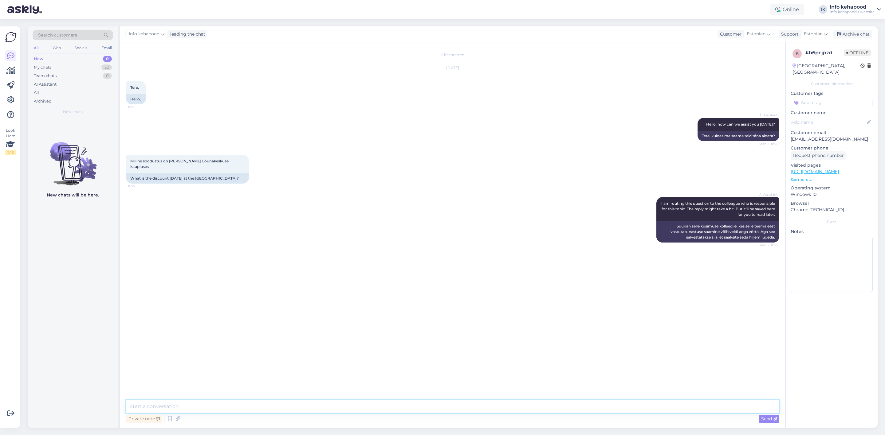
click at [391, 404] on textarea at bounding box center [452, 406] width 653 height 13
paste textarea "-15% alates 69 eurosest ostust :D 12:23 -20% on nüüd 26.08-28.08 12:23 alates 6…"
click at [229, 380] on textarea "Tere! -15% alates 69 eurosest ostust :D 12:23 -20% on nüüd 26.08-28.08 12:23 al…" at bounding box center [452, 391] width 653 height 43
click at [226, 378] on textarea "Tere! -15% alates 69 eurosest ostust :D 12:23 -20% on nüüd 26.08-28.08 12:23 al…" at bounding box center [452, 391] width 653 height 43
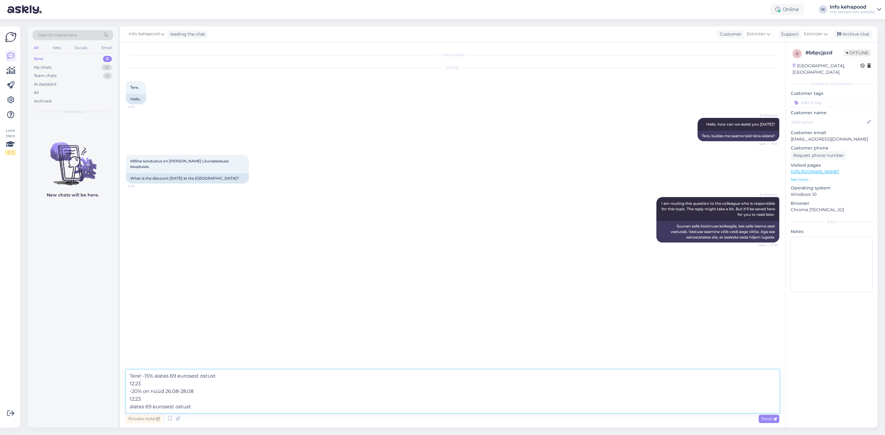
drag, startPoint x: 147, startPoint y: 381, endPoint x: 128, endPoint y: 385, distance: 19.1
click at [128, 385] on textarea "Tere! -15% alates 69 eurosest ostust 12:23 -20% on nüüd 26.08-28.08 12:23 alate…" at bounding box center [452, 391] width 653 height 43
drag, startPoint x: 142, startPoint y: 399, endPoint x: 125, endPoint y: 398, distance: 16.3
click at [125, 398] on div "Chat started [DATE] Tere, 11:55 Hello, AI Assistant Hello, how can we assist yo…" at bounding box center [452, 235] width 665 height 386
click at [150, 392] on textarea "Tere! -15% alates 69 eurosest ostust -20% on nüüd 26.08-28.08 alates 69 euroses…" at bounding box center [452, 396] width 653 height 36
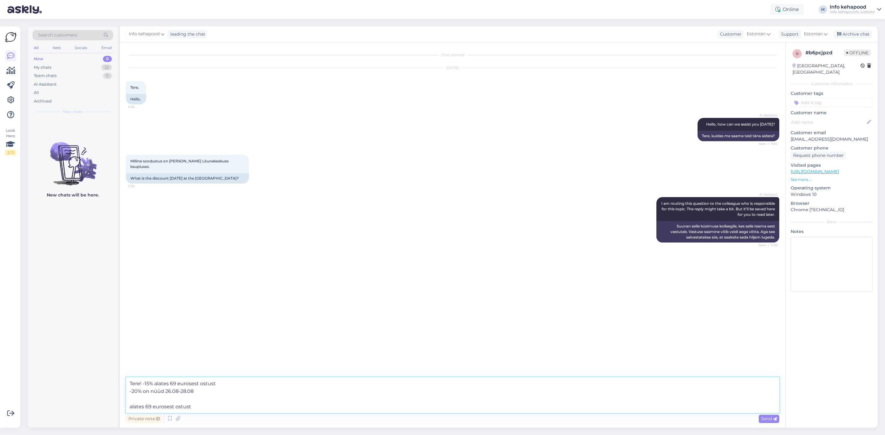
click at [143, 393] on textarea "Tere! -15% alates 69 eurosest ostust -20% on nüüd 26.08-28.08 alates 69 euroses…" at bounding box center [452, 396] width 653 height 36
drag, startPoint x: 128, startPoint y: 407, endPoint x: 199, endPoint y: 407, distance: 71.3
click at [199, 407] on textarea "Tere! -15% alates 69 eurosest ostust -20% püsiklientidele on nüüd 26.08-28.08 a…" at bounding box center [452, 396] width 653 height 36
click at [244, 389] on textarea "Tere! -15% alates 69 eurosest ostust -20% püsiklientidele on nüüd 26.08-28.08 a…" at bounding box center [452, 396] width 653 height 36
paste textarea "alates 69 eurosest ostust"
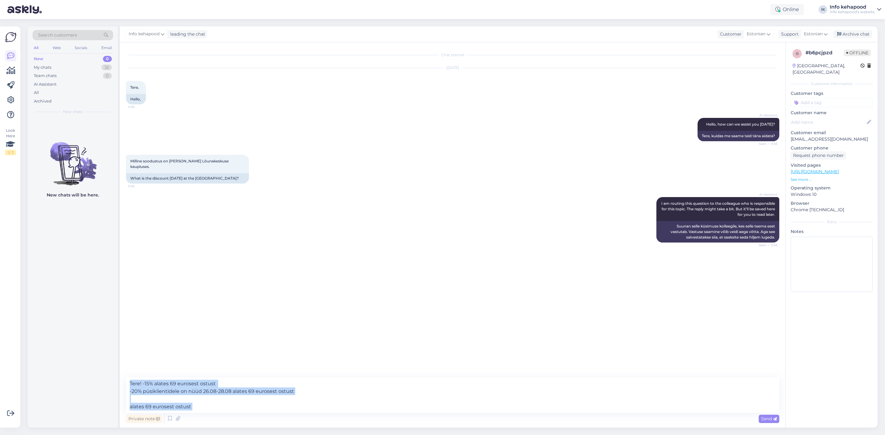
drag, startPoint x: 201, startPoint y: 414, endPoint x: 194, endPoint y: 406, distance: 10.8
click at [192, 407] on div "Tere! -15% alates 69 eurosest ostust -20% püsiklientidele on nüüd 26.08-28.08 a…" at bounding box center [452, 401] width 653 height 47
drag, startPoint x: 200, startPoint y: 403, endPoint x: 201, endPoint y: 408, distance: 5.1
click at [201, 408] on textarea "Tere! -15% alates 69 eurosest ostust -20% püsiklientidele on nüüd 26.08-28.08 a…" at bounding box center [452, 396] width 653 height 36
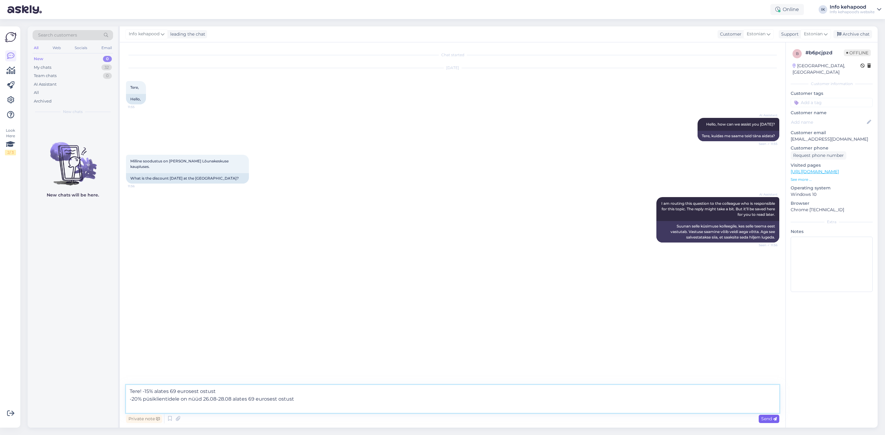
type textarea "Tere! -15% alates 69 eurosest ostust -20% püsiklientidele on nüüd 26.08-28.08 a…"
click at [764, 419] on span "Send" at bounding box center [769, 419] width 16 height 6
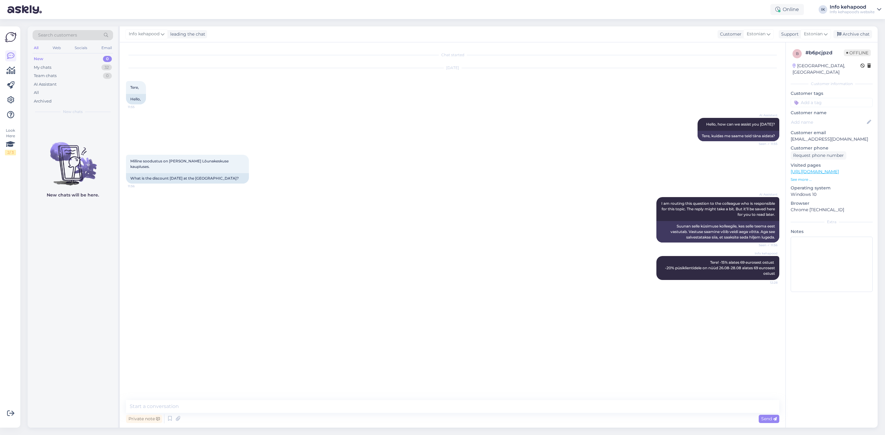
click at [47, 55] on div "New 0" at bounding box center [73, 59] width 80 height 9
click at [53, 65] on div "My chats 32" at bounding box center [73, 67] width 80 height 9
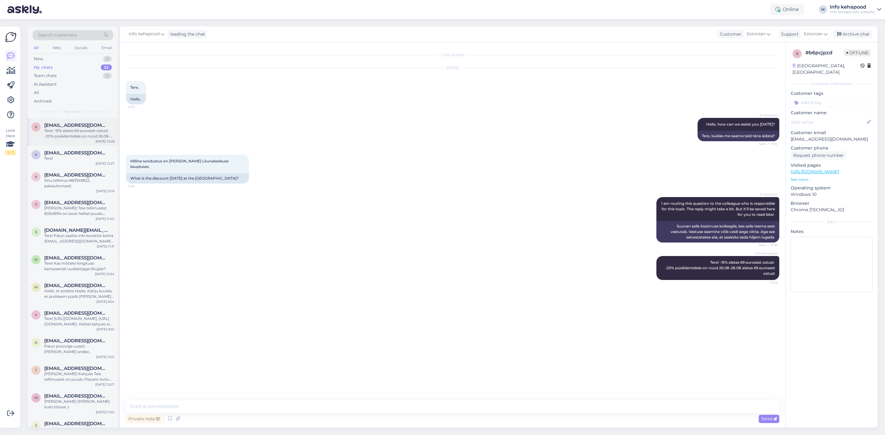
click at [77, 137] on div "Tere! -15% alates 69 eurosest ostust -20% püsiklientidele on nüüd 26.08-28.08 a…" at bounding box center [79, 133] width 70 height 11
click at [67, 160] on div "Tere!" at bounding box center [79, 159] width 70 height 6
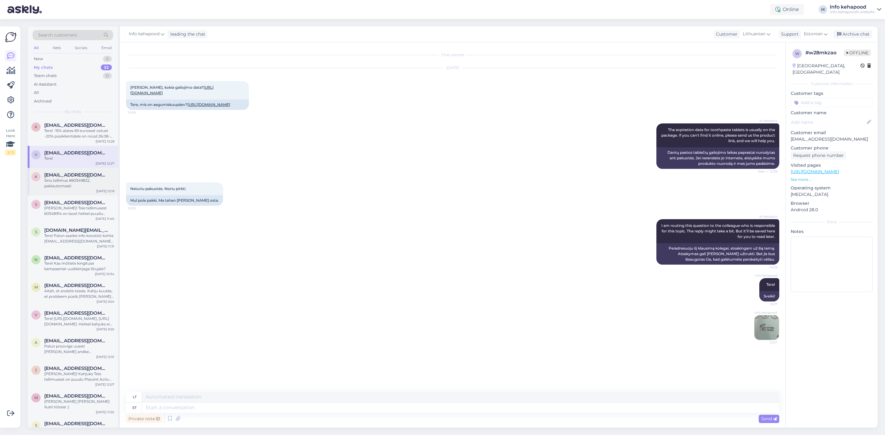
click at [66, 180] on div "Sinu tellimus #60349822, pakiautomaati" at bounding box center [79, 183] width 70 height 11
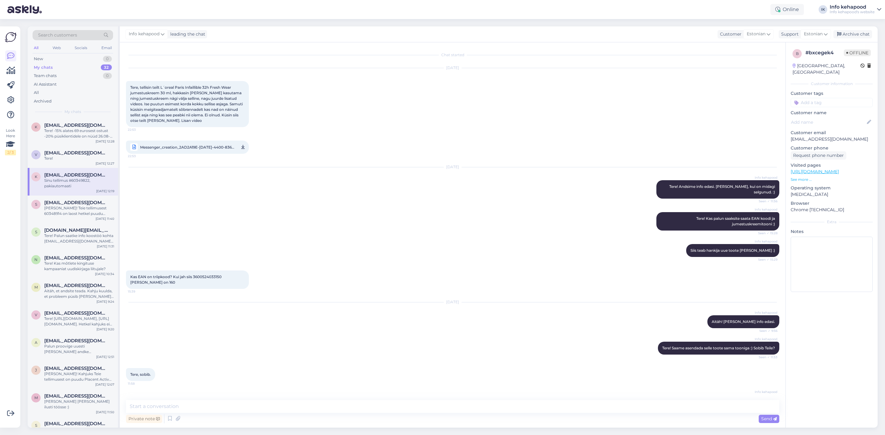
scroll to position [63, 0]
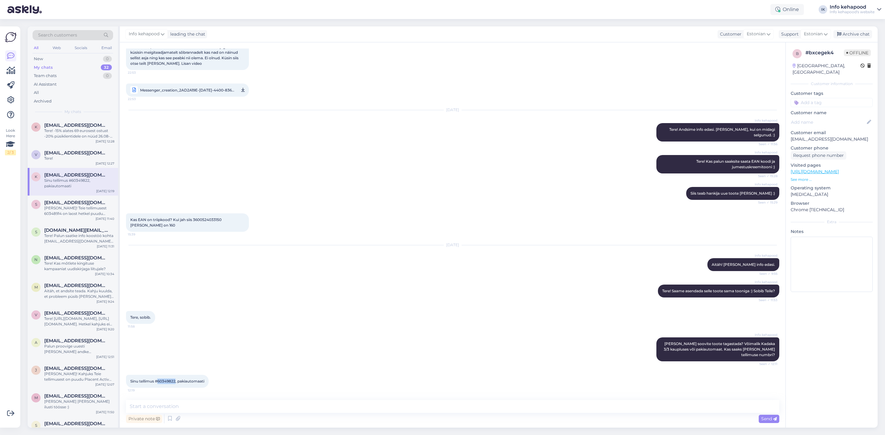
drag, startPoint x: 159, startPoint y: 382, endPoint x: 176, endPoint y: 384, distance: 17.3
click at [176, 384] on div "Sinu tellimus #60349822, pakiautomaati 12:19" at bounding box center [167, 381] width 83 height 13
copy span "60349822"
click at [471, 355] on div "Info kehapood [PERSON_NAME] soovite toote tagastada? Võimalik Kadaka 3/3 kauplu…" at bounding box center [452, 349] width 653 height 37
click at [252, 409] on textarea at bounding box center [452, 406] width 653 height 13
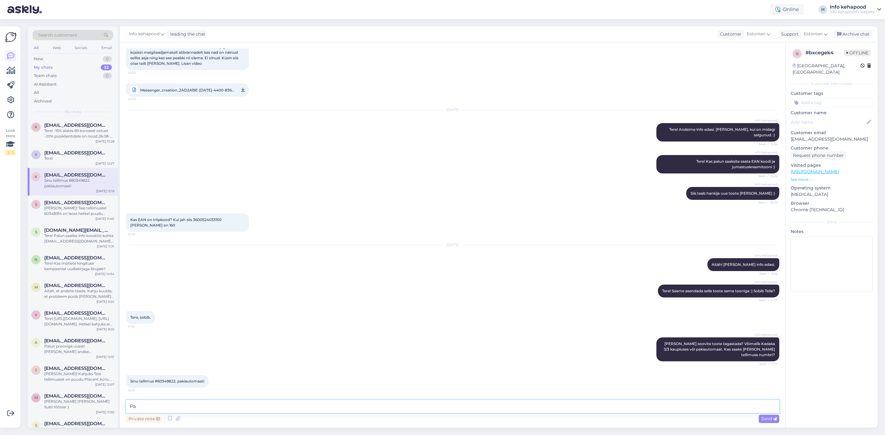
type textarea "P"
click at [228, 403] on textarea at bounding box center [452, 406] width 653 height 13
paste textarea "7. Taganemisõigus [URL][DOMAIN_NAME]"
click at [129, 406] on textarea "7. Taganemisõigus [URL][DOMAIN_NAME]." at bounding box center [452, 406] width 653 height 13
type textarea "Saadan Teile lisainfo. :) 7. Taganemisõigus [URL][DOMAIN_NAME]."
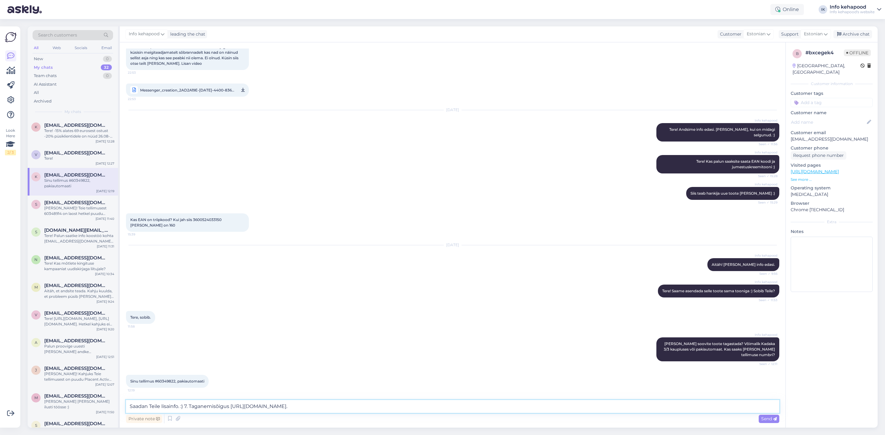
click at [384, 403] on textarea "Saadan Teile lisainfo. :) 7. Taganemisõigus [URL][DOMAIN_NAME]." at bounding box center [452, 406] width 653 height 13
